Goal: Check status: Check status

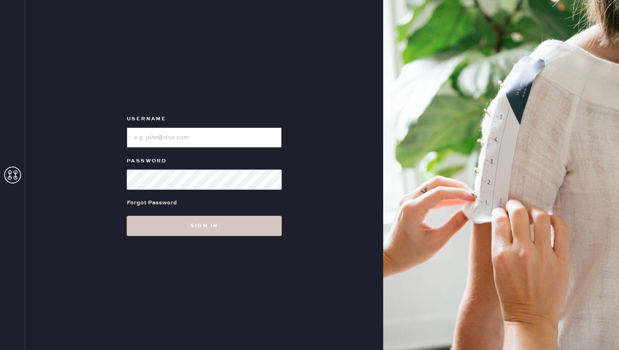
click at [215, 141] on input "loginName" at bounding box center [204, 138] width 155 height 20
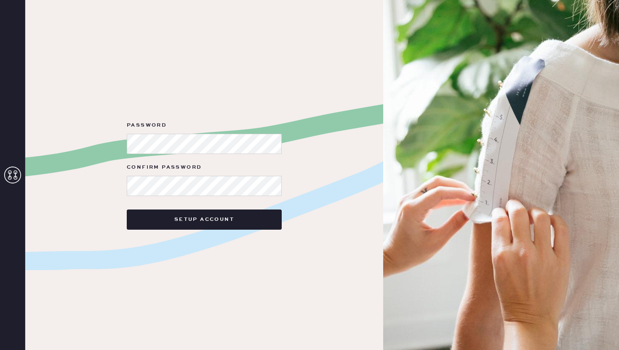
click at [180, 154] on form "Password Confirm Password Setup Account" at bounding box center [204, 174] width 168 height 109
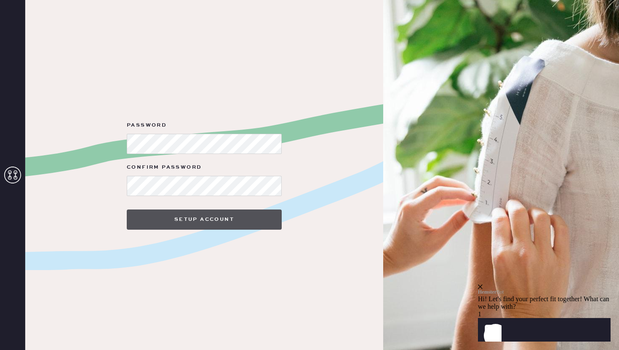
click at [186, 221] on button "Setup Account" at bounding box center [204, 220] width 155 height 20
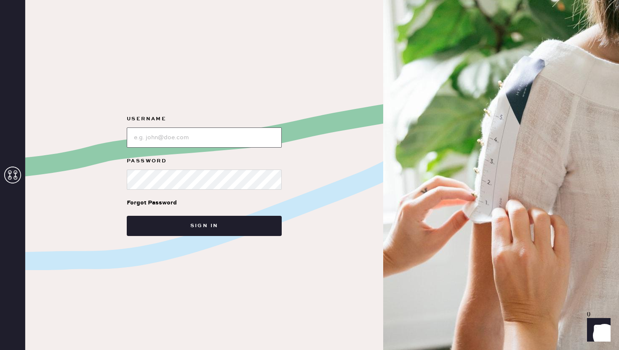
click at [198, 139] on input "loginName" at bounding box center [204, 138] width 155 height 20
type input "[EMAIL_ADDRESS][DOMAIN_NAME]"
click at [127, 216] on button "Sign in" at bounding box center [204, 226] width 155 height 20
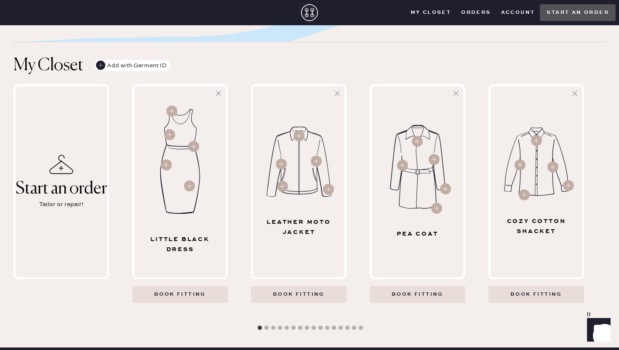
scroll to position [358, 0]
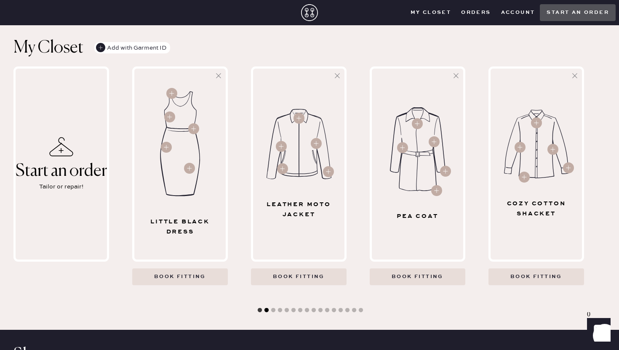
click at [268, 311] on button "2" at bounding box center [266, 310] width 8 height 8
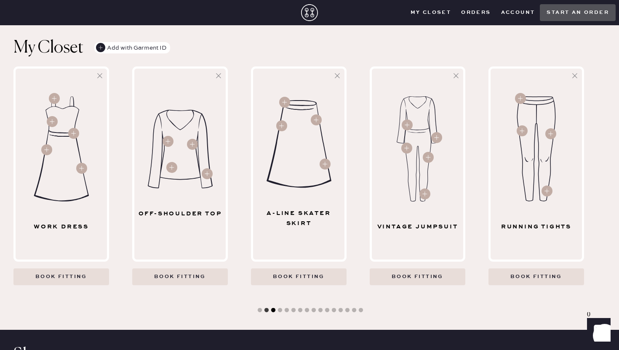
click at [275, 311] on button "3" at bounding box center [273, 310] width 8 height 8
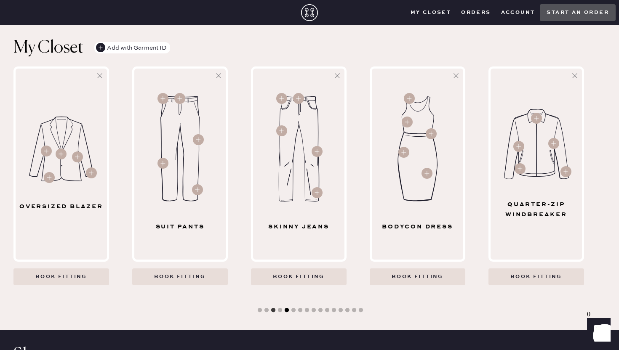
click at [286, 311] on button "5" at bounding box center [286, 310] width 8 height 8
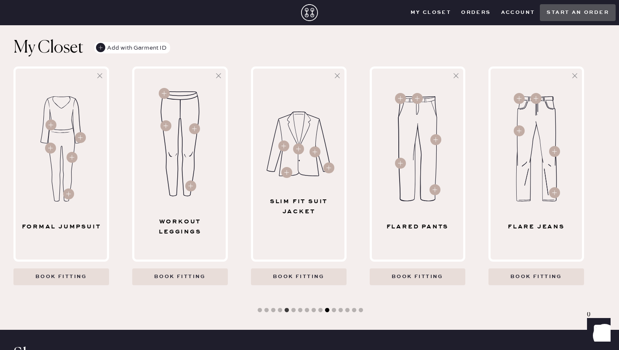
click at [324, 309] on button "11" at bounding box center [327, 310] width 8 height 8
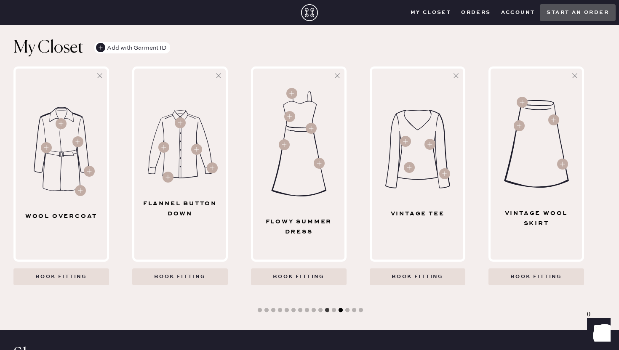
click at [342, 311] on button "13" at bounding box center [340, 310] width 8 height 8
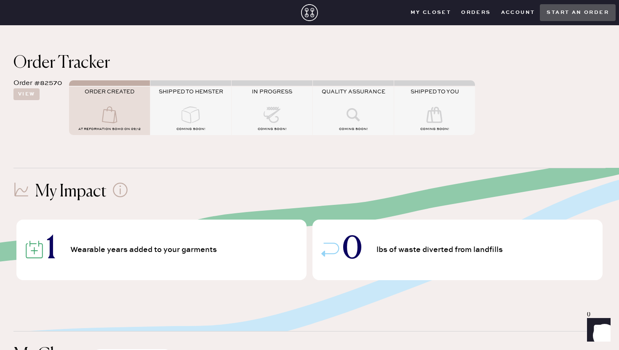
scroll to position [0, 0]
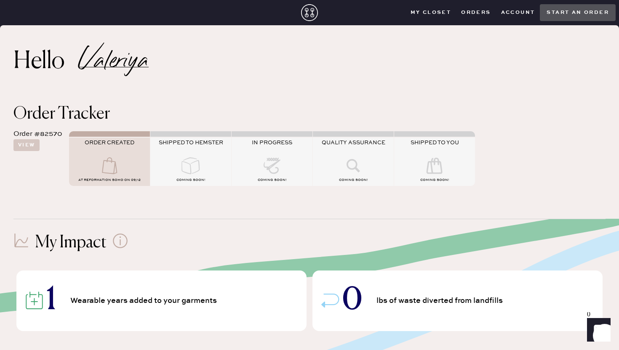
click at [420, 19] on div "My Closet Orders Account Start an order" at bounding box center [510, 12] width 210 height 17
click at [423, 13] on closet "My Closet" at bounding box center [430, 12] width 51 height 13
click at [430, 13] on closet "My Closet" at bounding box center [430, 12] width 51 height 13
click at [24, 149] on button "View" at bounding box center [26, 145] width 26 height 12
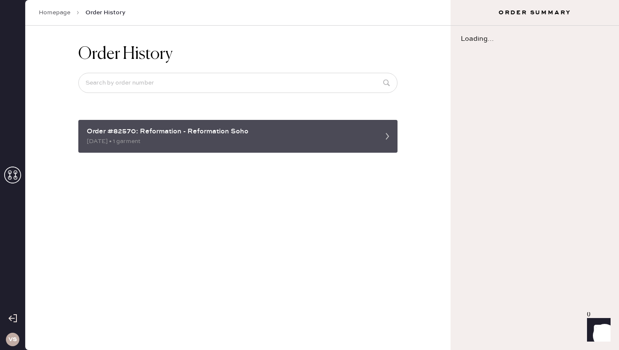
click at [120, 142] on div "[DATE] • 1 garment" at bounding box center [230, 141] width 287 height 9
